Goal: Information Seeking & Learning: Find specific fact

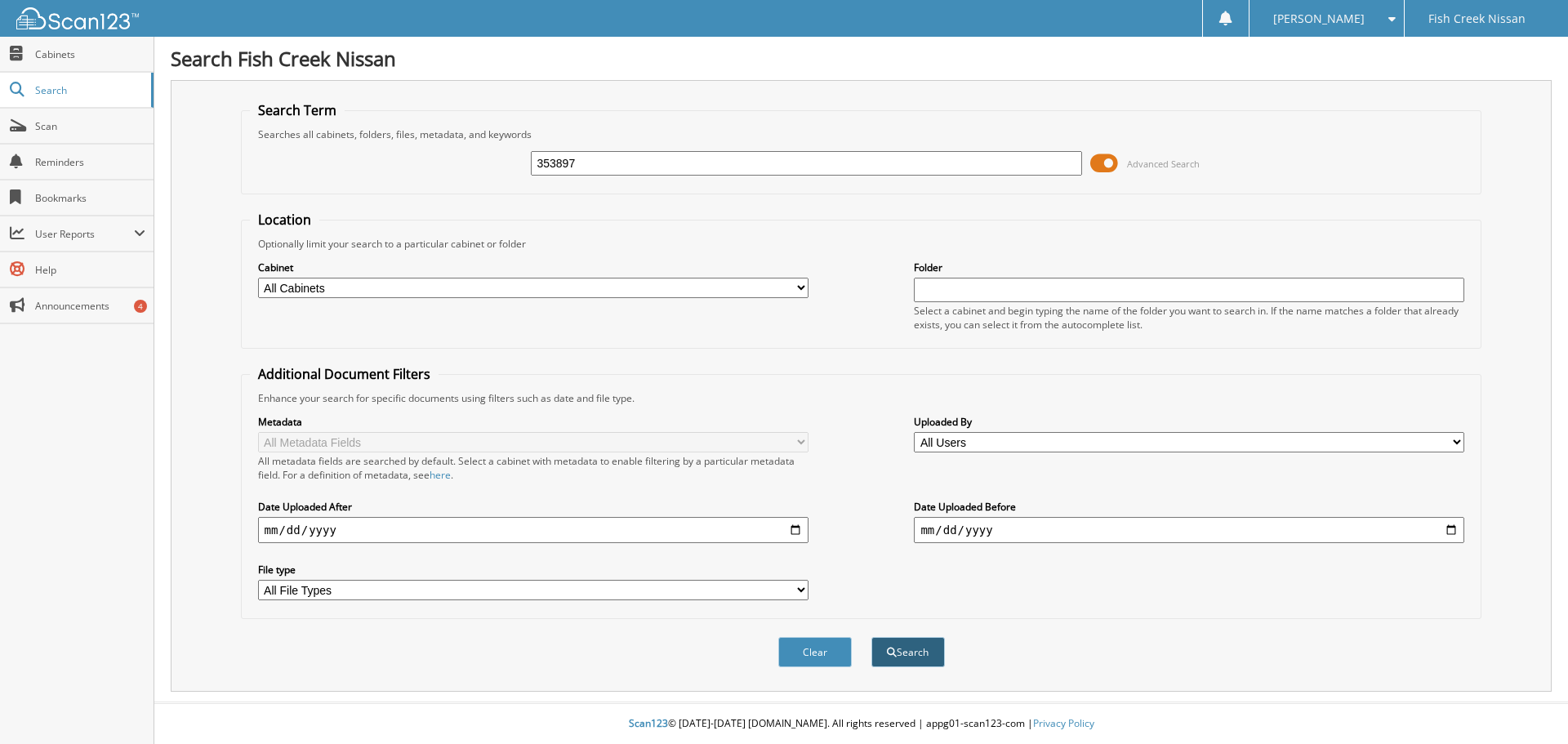
type input "353897"
click at [909, 644] on button "Search" at bounding box center [908, 653] width 74 height 30
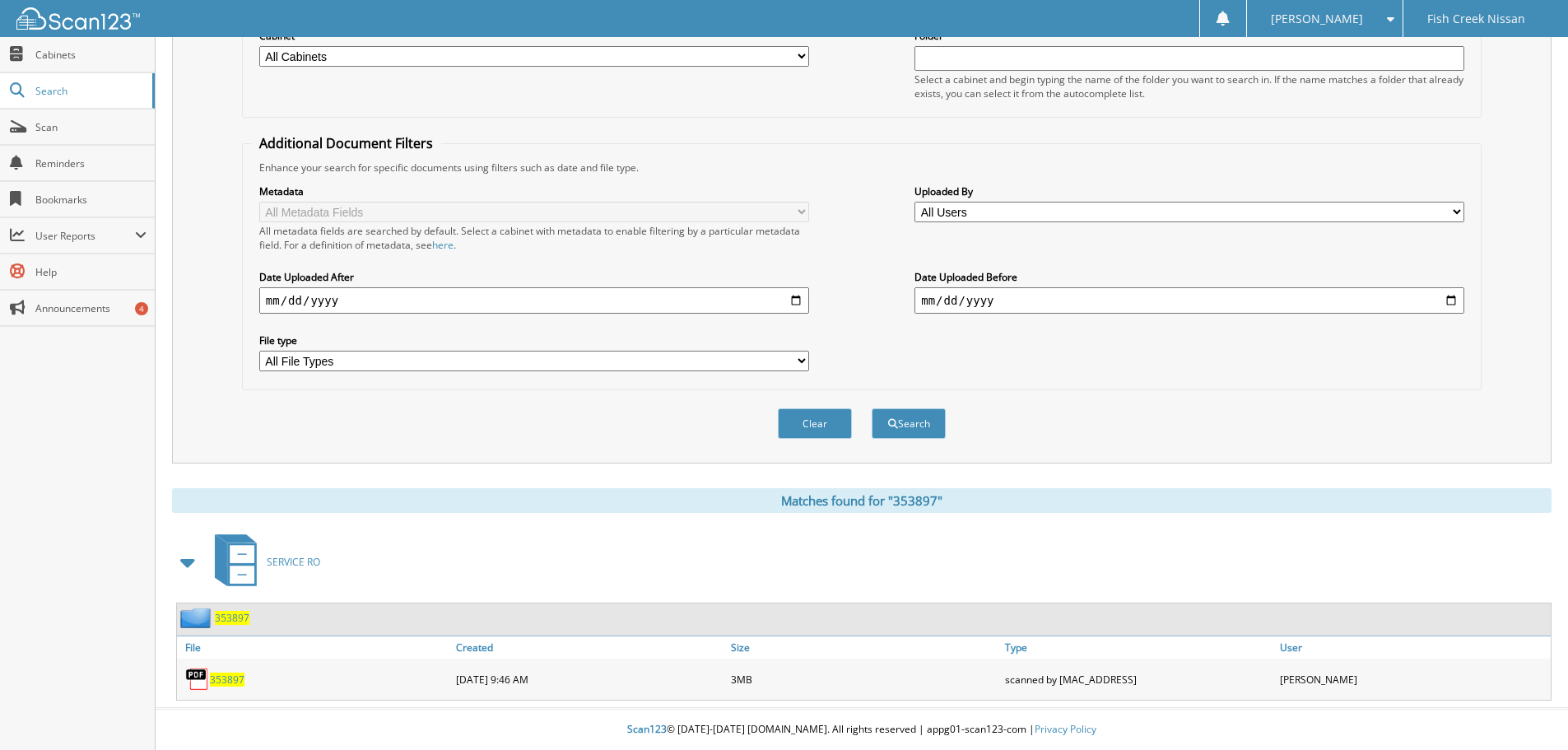
click at [242, 676] on span "353897" at bounding box center [227, 680] width 35 height 14
click at [1317, 28] on div "[PERSON_NAME]" at bounding box center [1325, 18] width 139 height 37
